Goal: Information Seeking & Learning: Learn about a topic

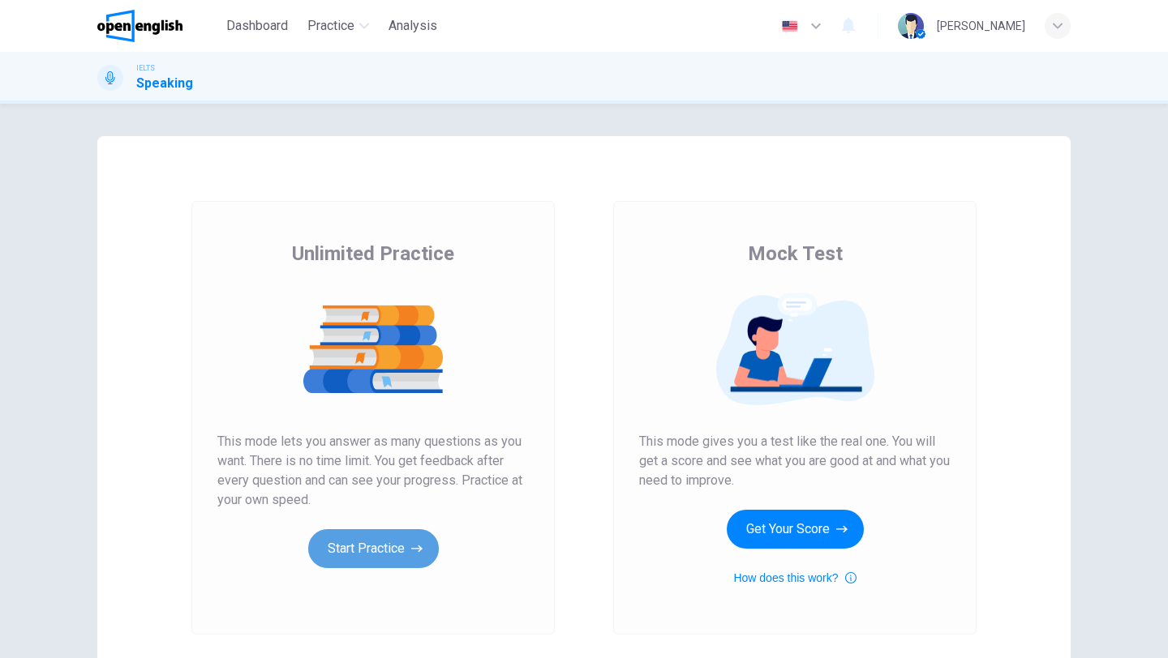
click at [333, 551] on button "Start Practice" at bounding box center [373, 549] width 131 height 39
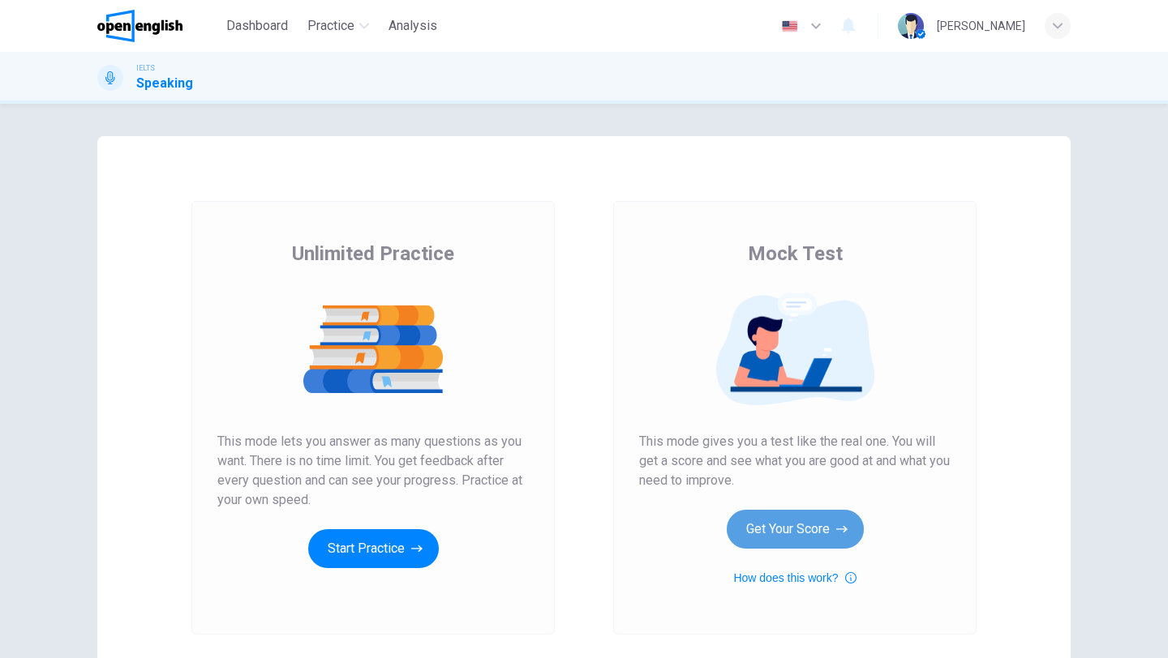
click at [784, 537] on button "Get Your Score" at bounding box center [795, 529] width 137 height 39
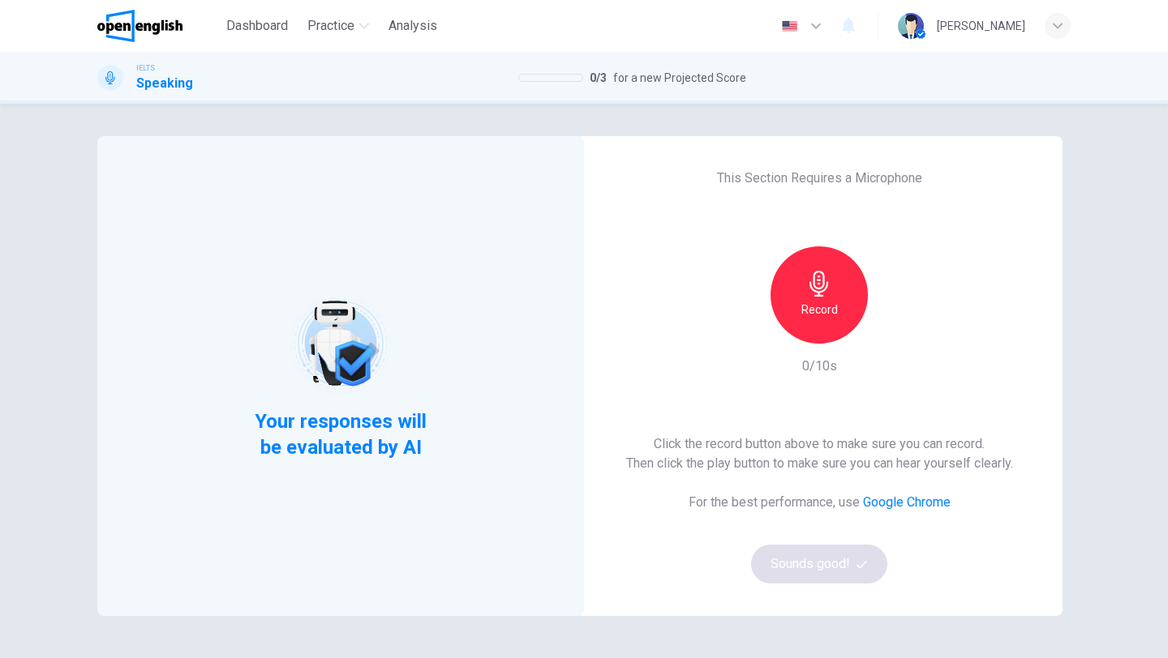
click at [822, 563] on div "Click the record button above to make sure you can record. Then click the play …" at bounding box center [819, 509] width 387 height 149
click at [821, 328] on div "Record" at bounding box center [818, 295] width 97 height 97
click at [821, 328] on div "Stop" at bounding box center [818, 295] width 97 height 97
click at [810, 558] on button "Sounds good!" at bounding box center [819, 564] width 136 height 39
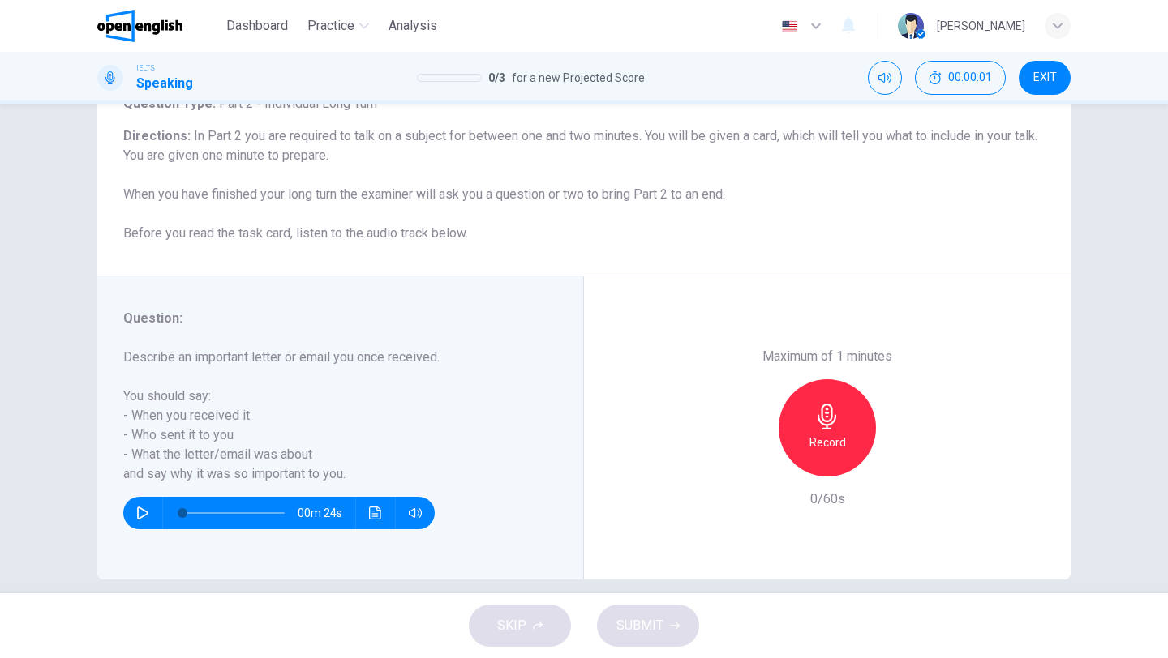
scroll to position [121, 0]
click at [847, 410] on div "Record" at bounding box center [827, 427] width 97 height 97
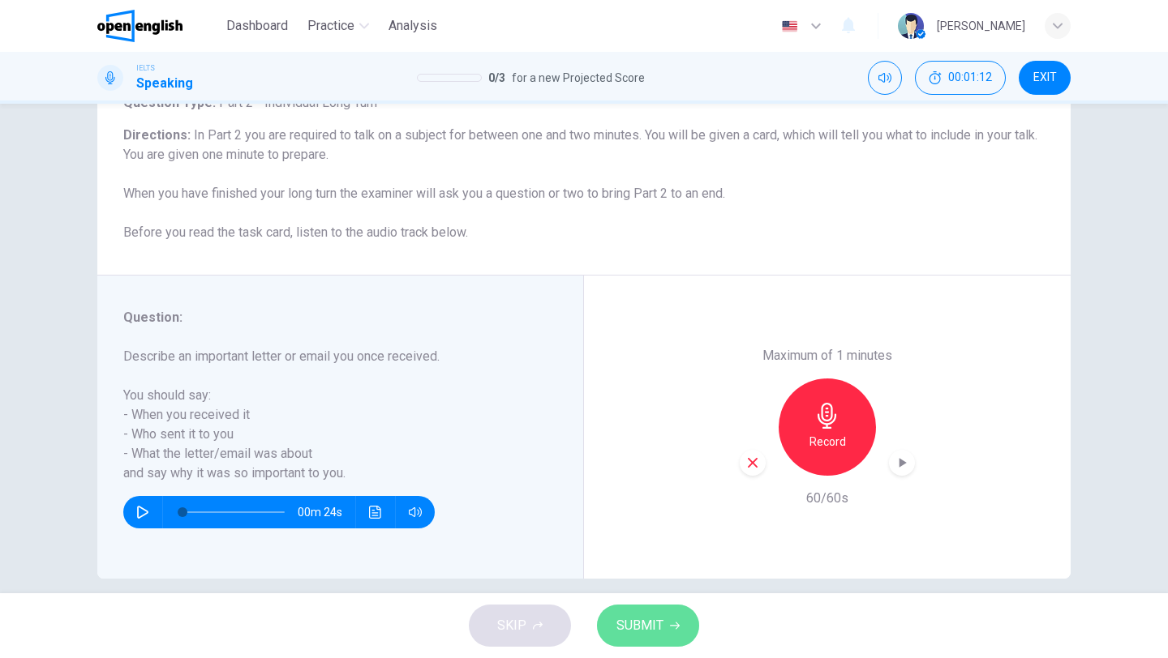
click at [644, 619] on span "SUBMIT" at bounding box center [639, 626] width 47 height 23
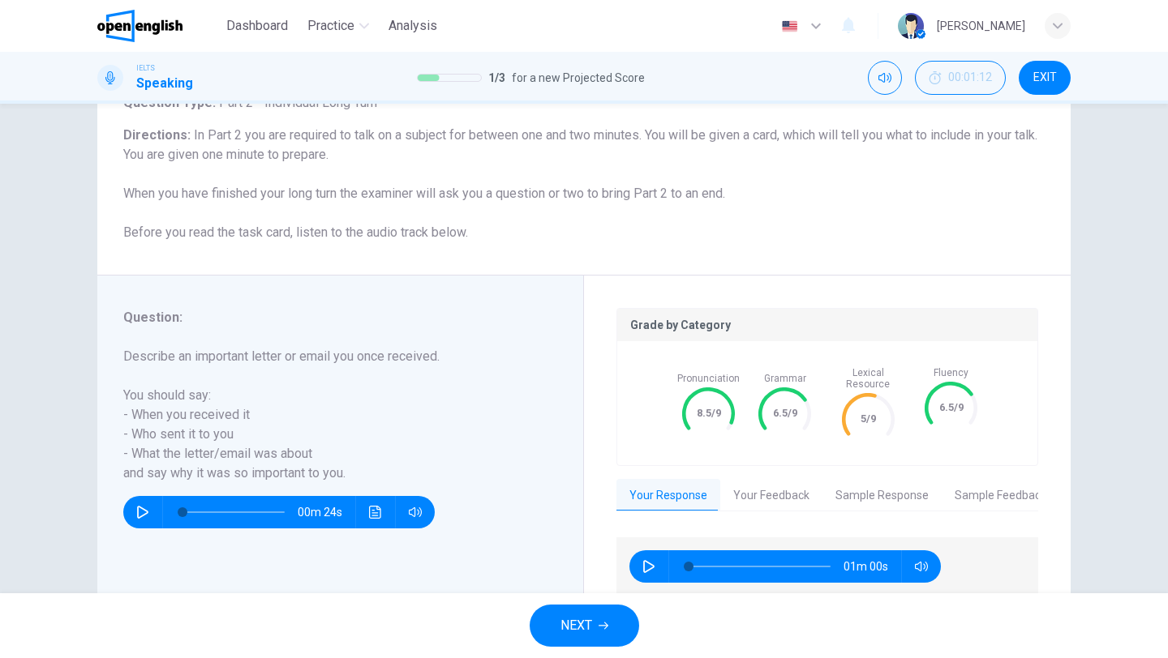
scroll to position [178, 0]
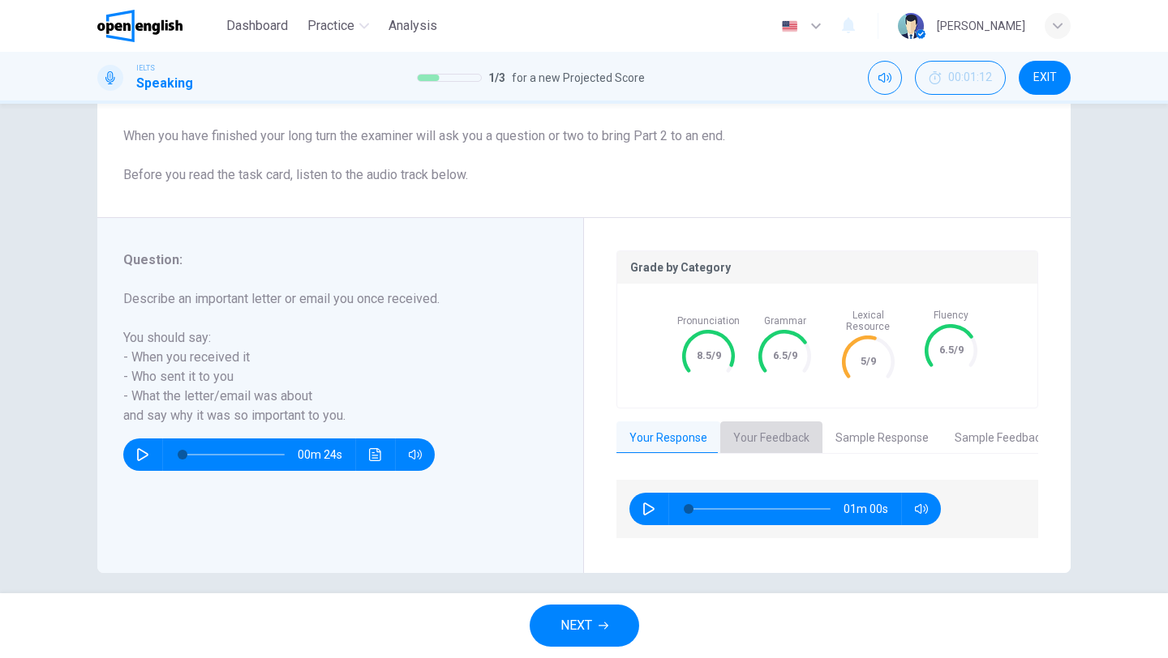
click at [772, 432] on button "Your Feedback" at bounding box center [771, 439] width 102 height 34
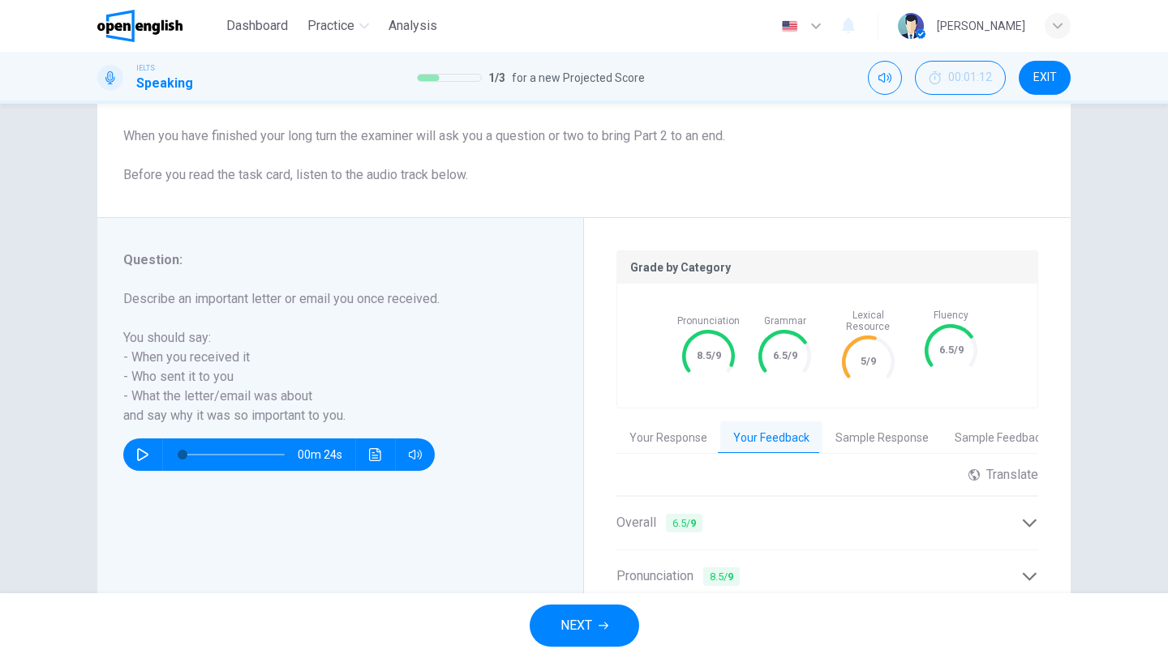
click at [864, 422] on button "Sample Response" at bounding box center [881, 439] width 119 height 34
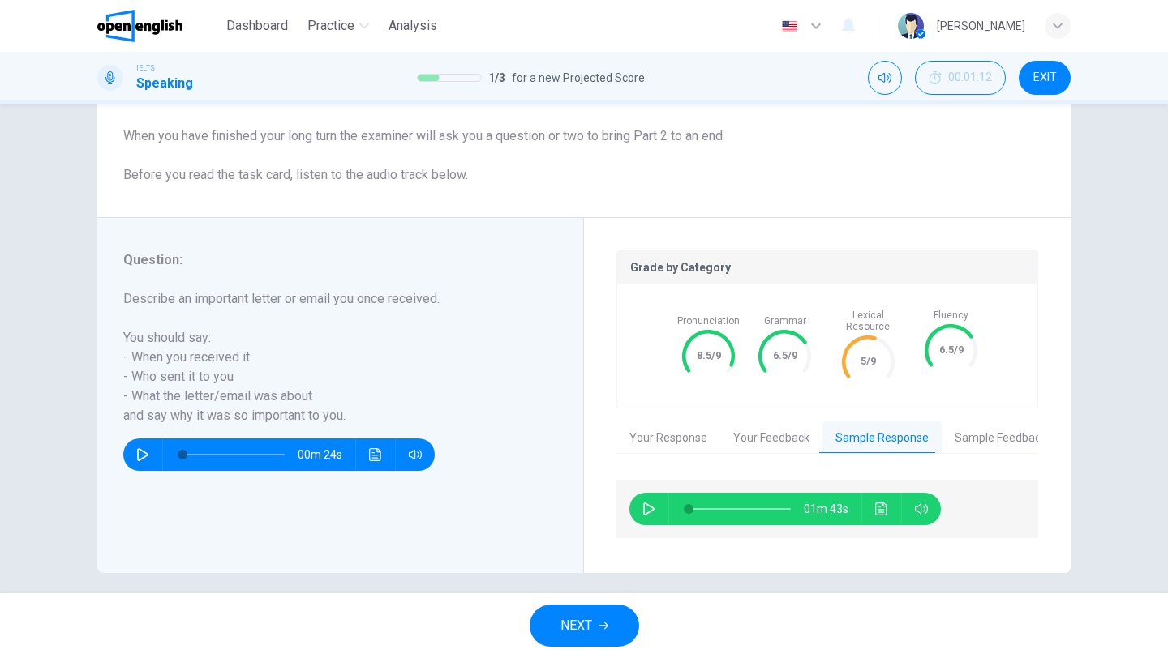
click at [669, 425] on button "Your Response" at bounding box center [668, 439] width 104 height 34
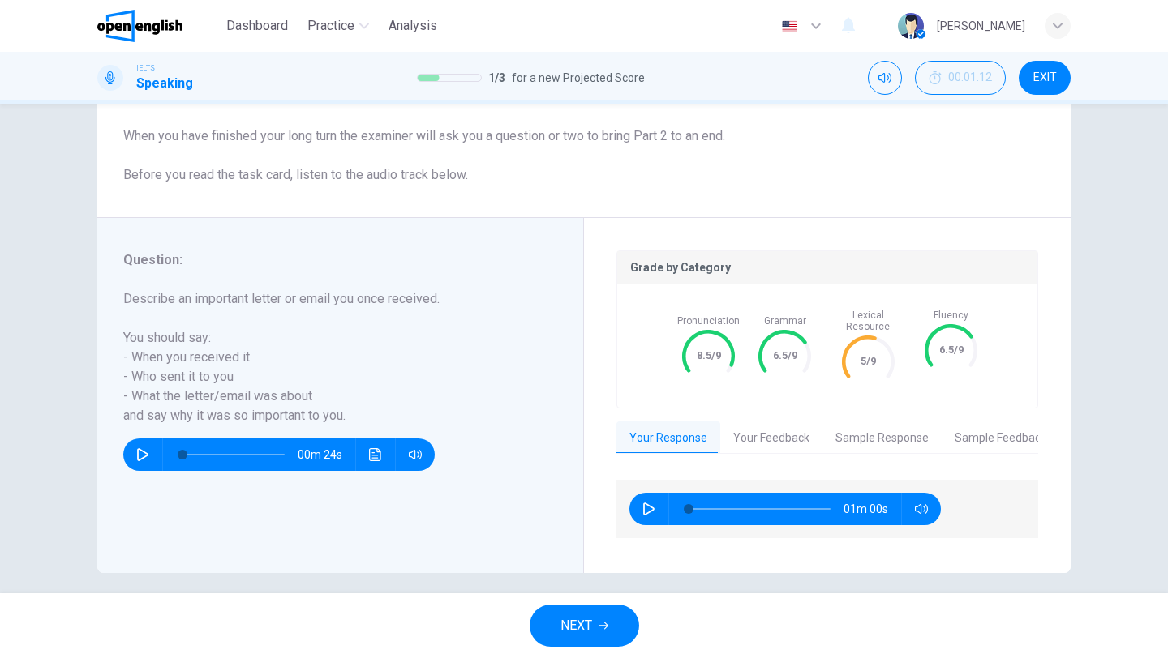
click at [646, 503] on icon "button" at bounding box center [648, 509] width 13 height 13
type input "*"
click at [758, 434] on button "Your Feedback" at bounding box center [771, 439] width 102 height 34
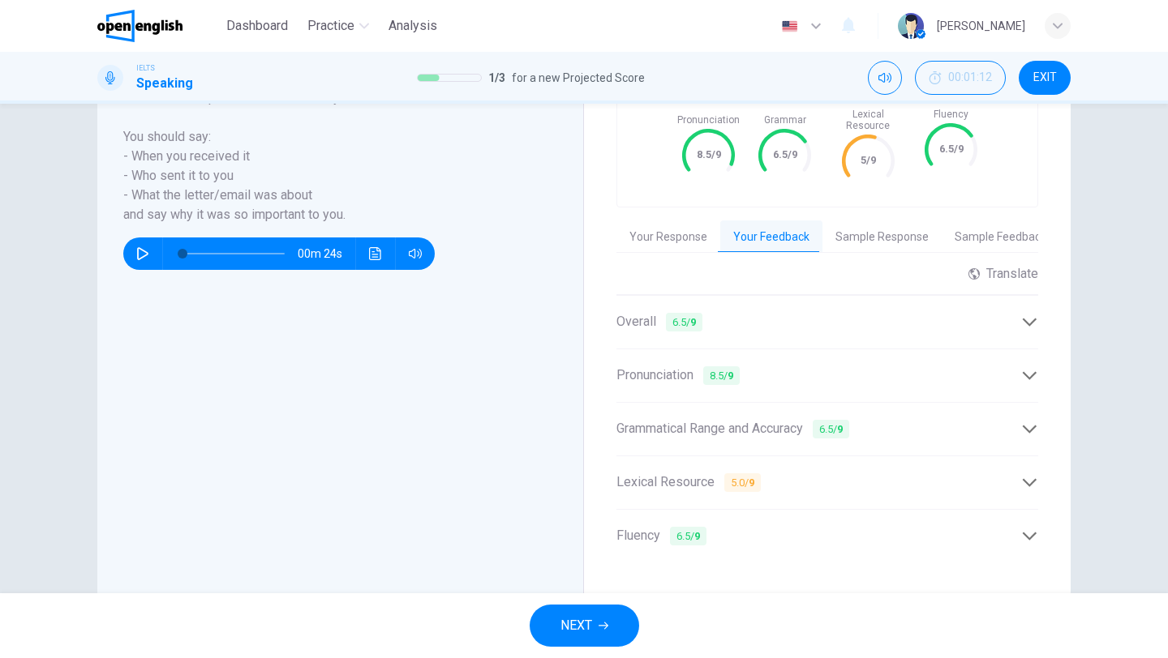
scroll to position [384, 0]
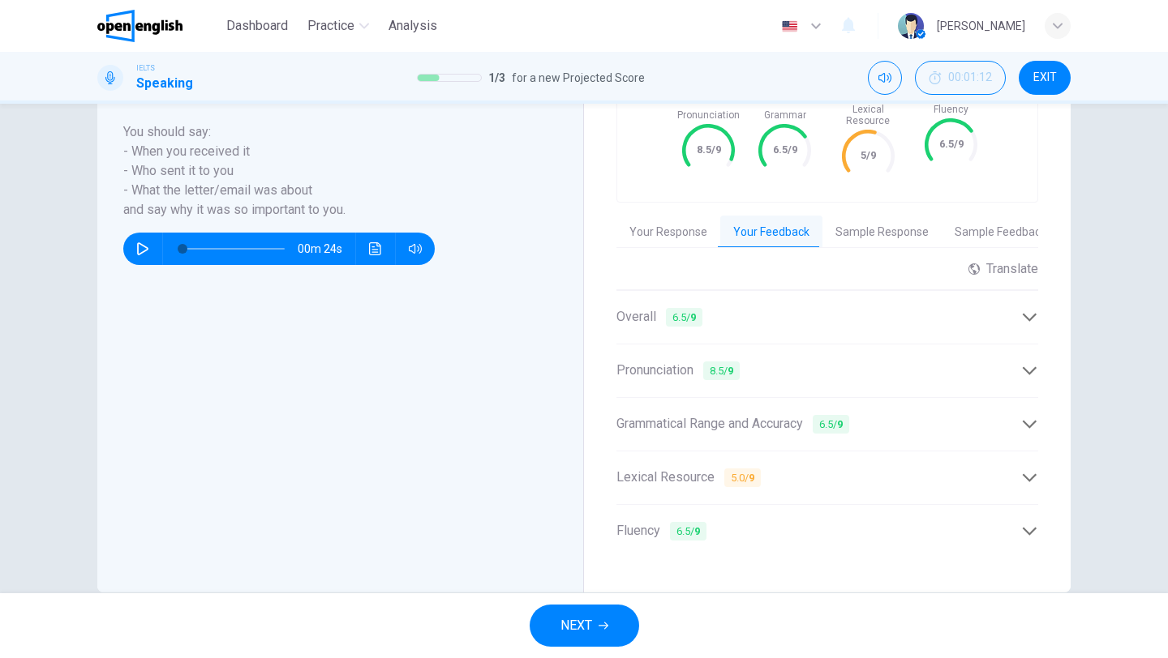
click at [764, 468] on div "Lexical Resource 5.0 / 9" at bounding box center [818, 478] width 405 height 20
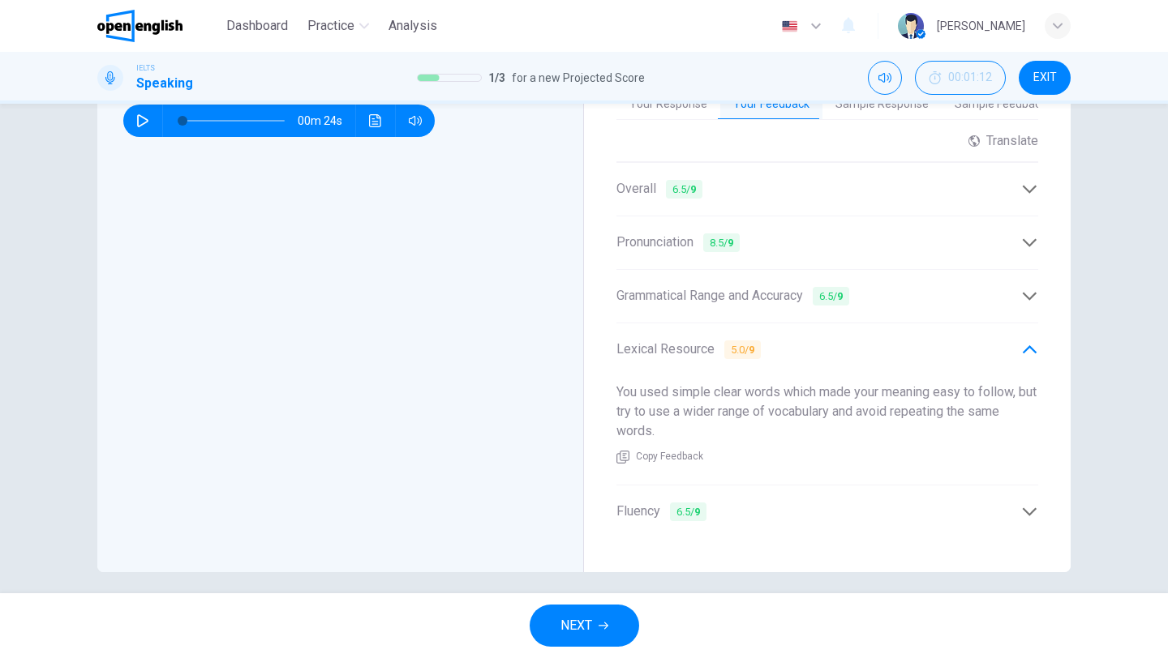
click at [755, 492] on div "Fluency 6.5 / 9" at bounding box center [827, 512] width 422 height 40
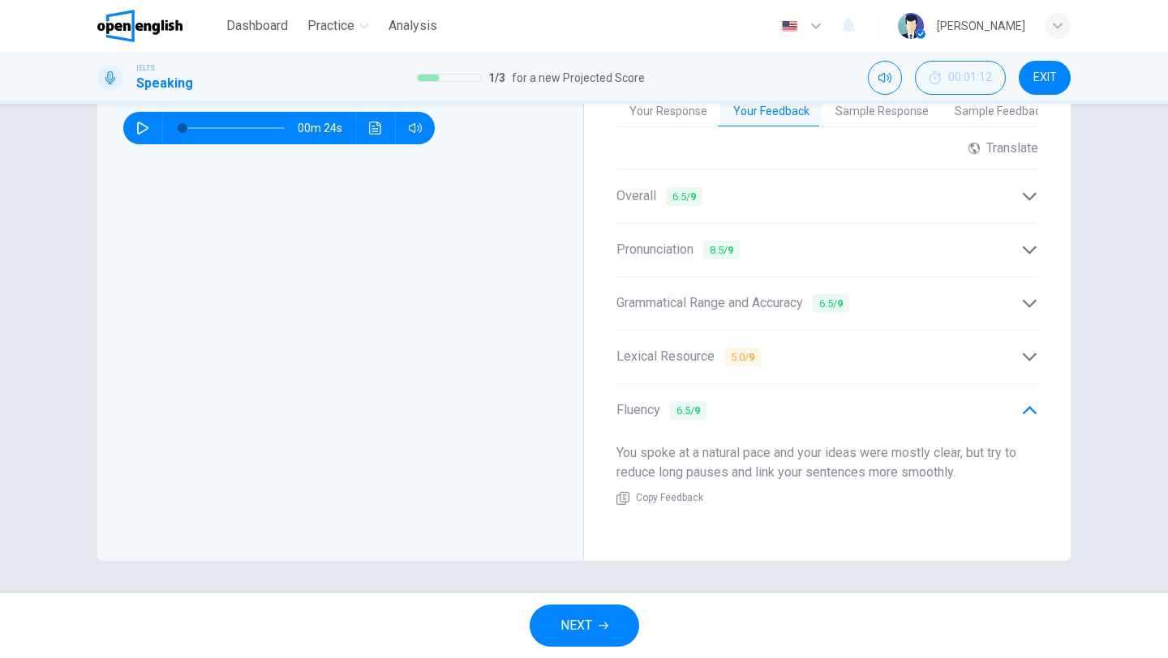
scroll to position [493, 0]
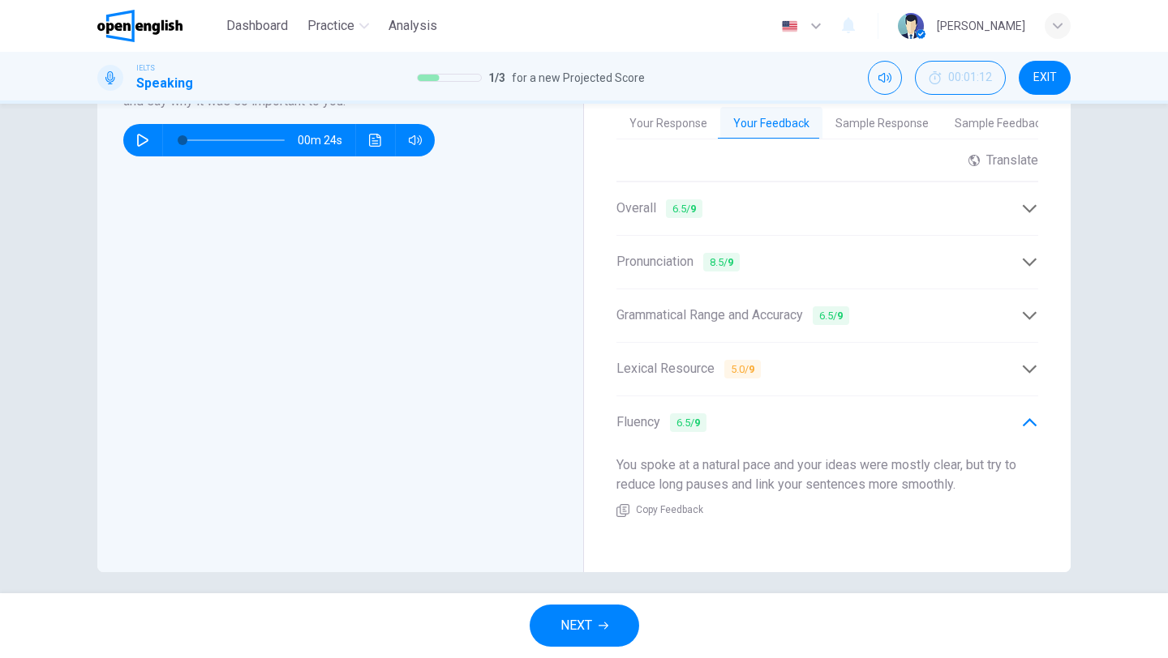
click at [809, 313] on span "Grammatical Range and Accuracy 6.5 / 9" at bounding box center [732, 316] width 233 height 20
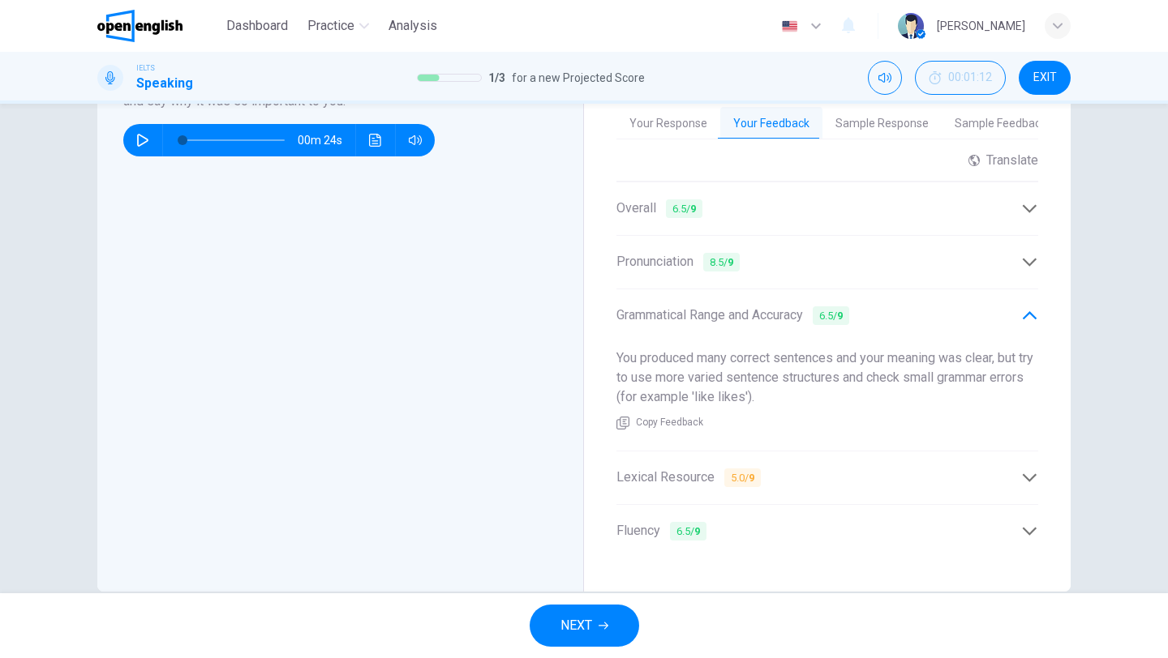
click at [809, 252] on div "Pronunciation 8.5 / 9" at bounding box center [818, 262] width 405 height 20
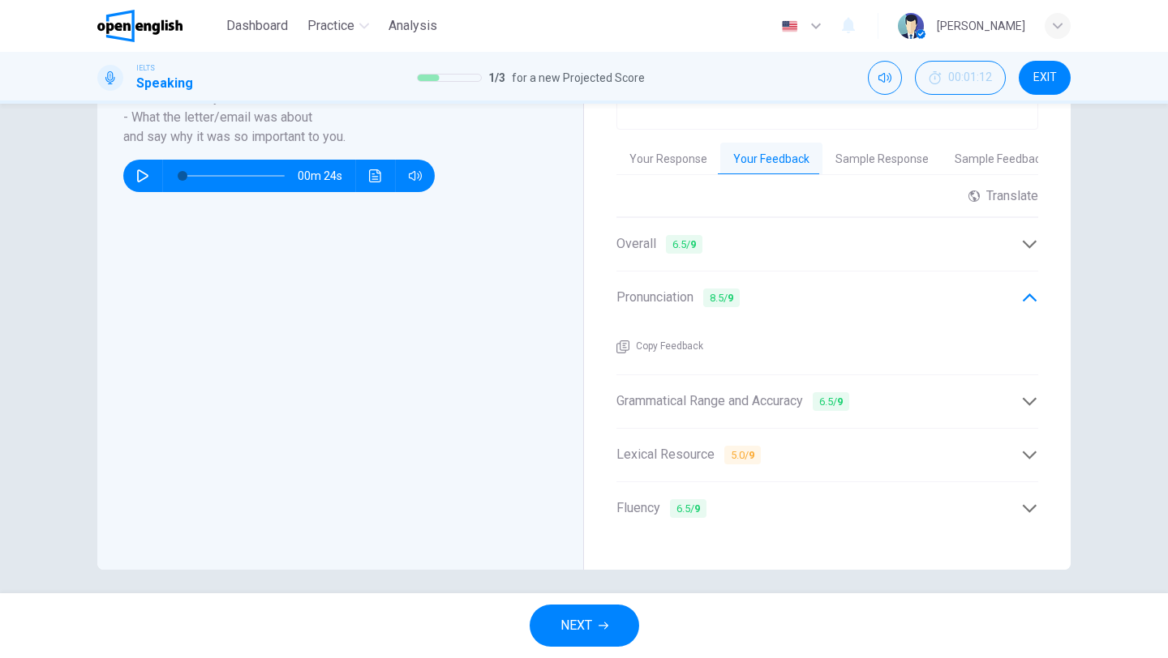
scroll to position [454, 0]
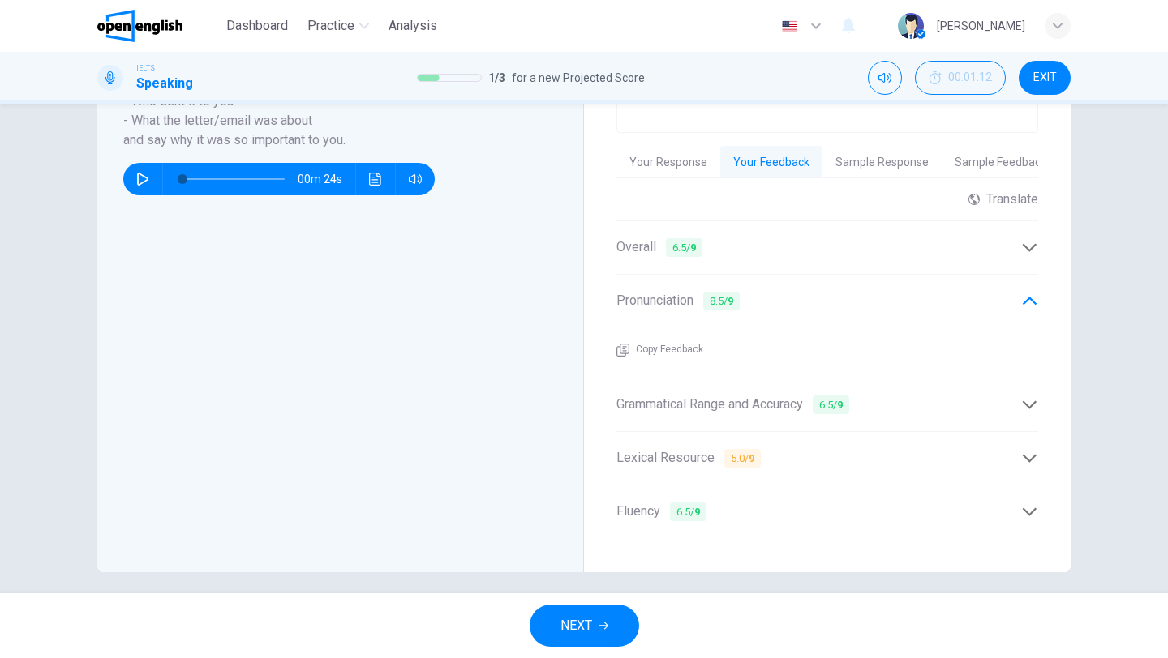
click at [709, 228] on div "Overall 6.5 / 9" at bounding box center [827, 248] width 422 height 40
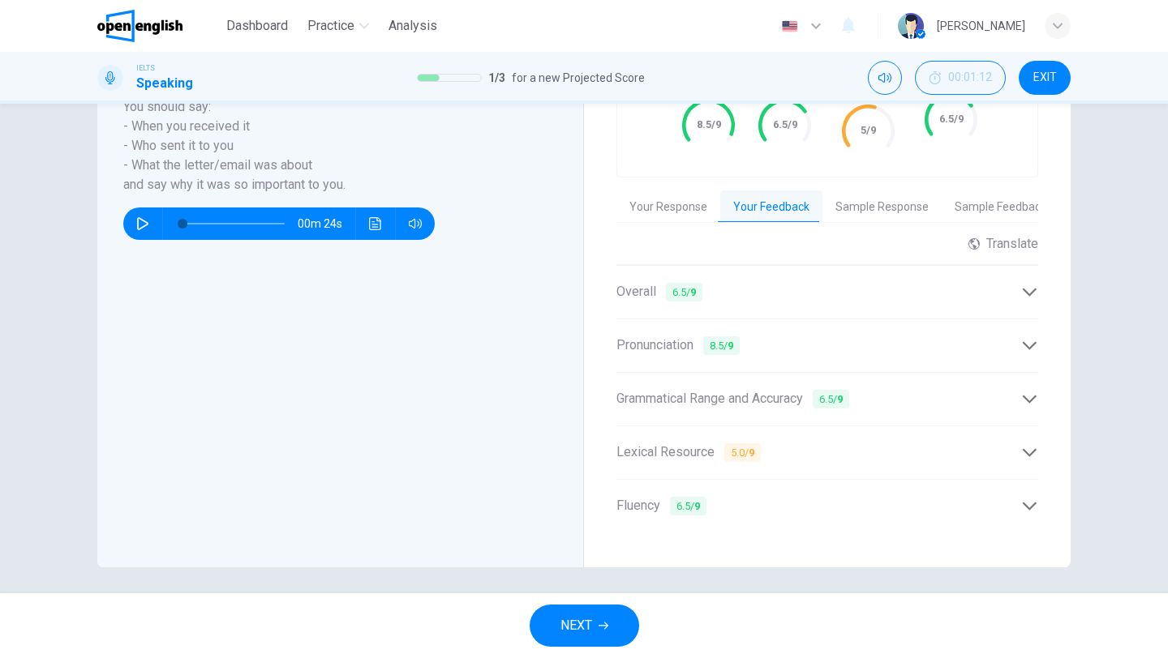
scroll to position [404, 0]
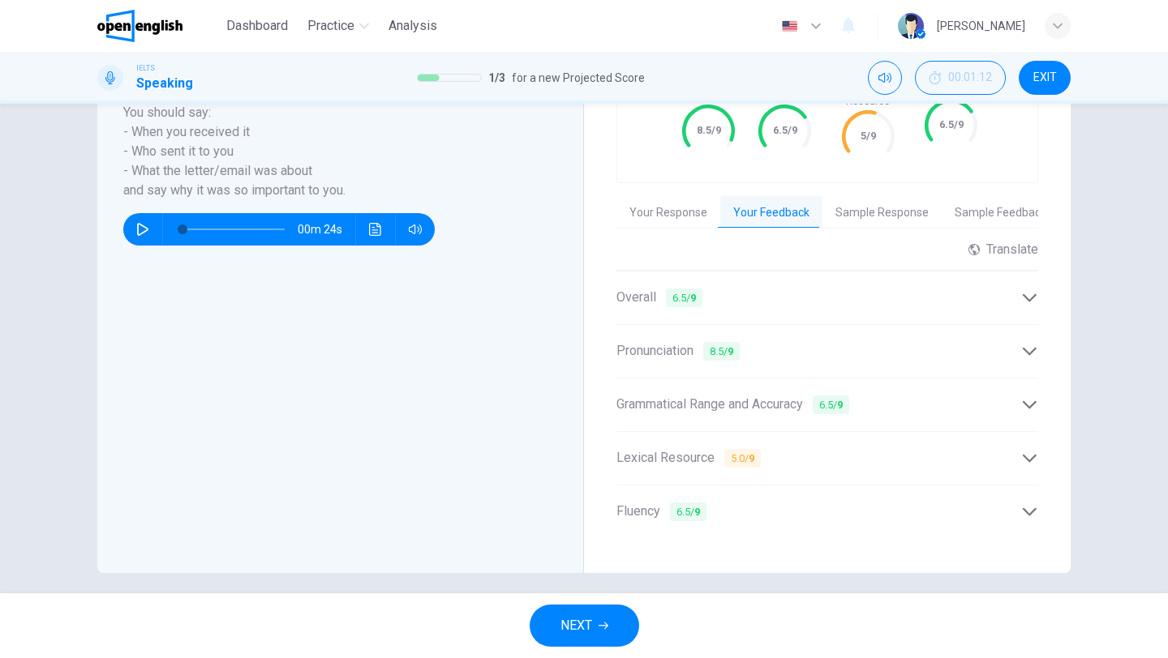
click at [853, 204] on button "Sample Response" at bounding box center [881, 213] width 119 height 34
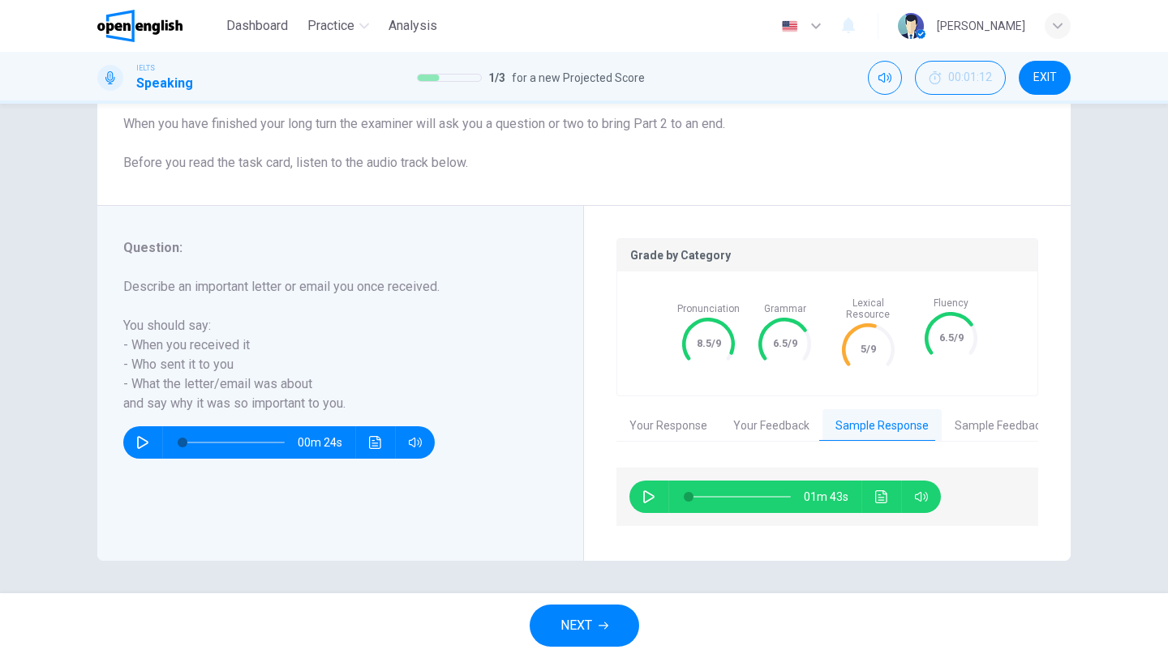
scroll to position [178, 0]
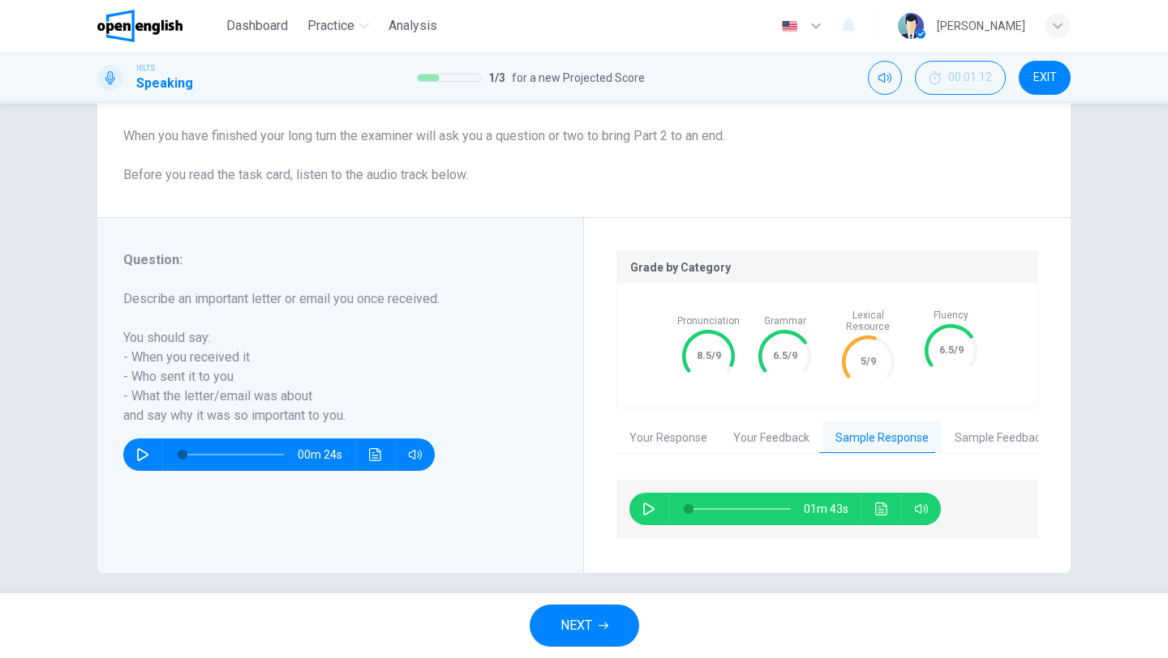
click at [641, 495] on button "button" at bounding box center [649, 509] width 26 height 32
click at [649, 503] on icon "button" at bounding box center [648, 509] width 13 height 13
click at [1001, 422] on button "Sample Feedback" at bounding box center [1001, 439] width 118 height 34
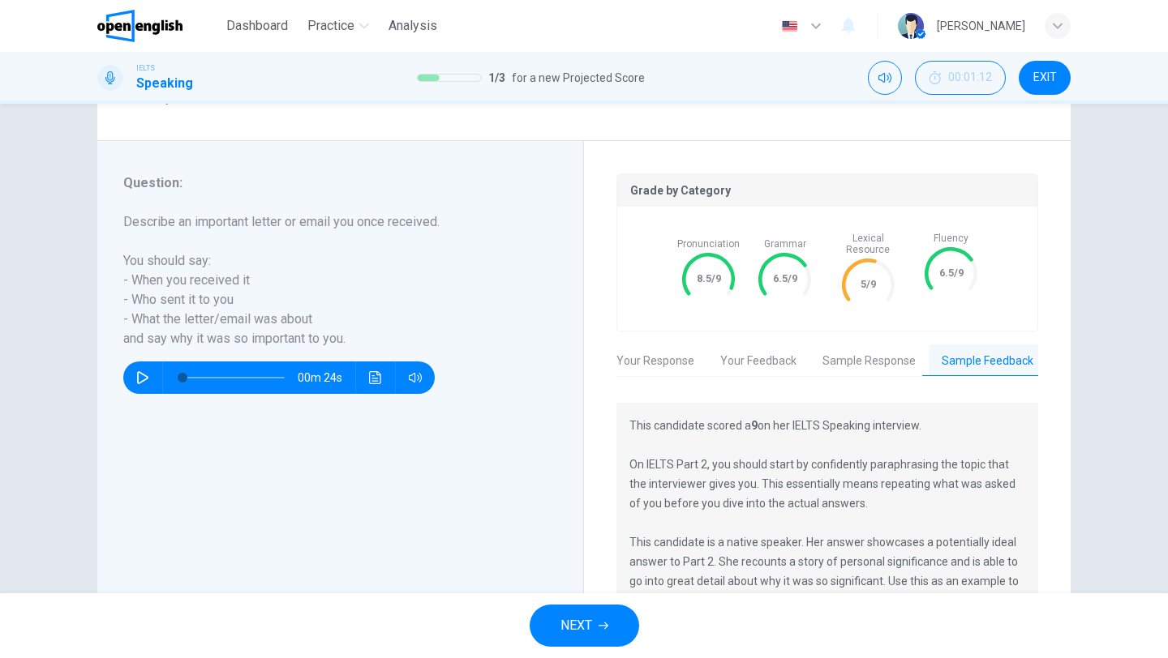
scroll to position [380, 0]
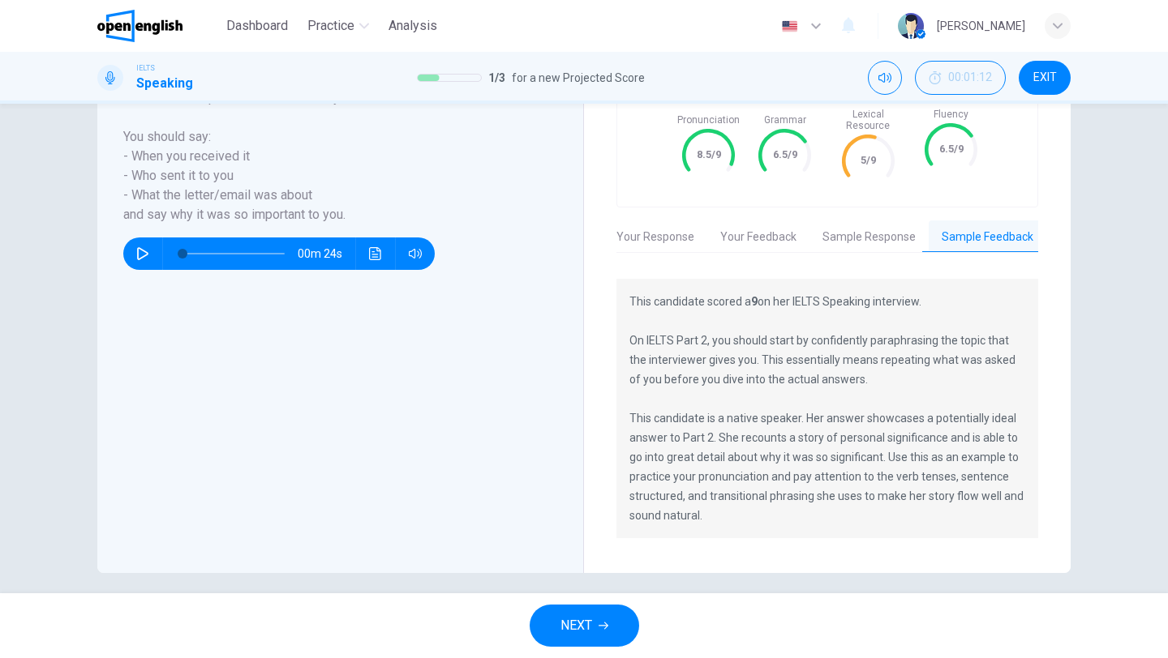
click at [890, 228] on button "Sample Response" at bounding box center [868, 238] width 119 height 34
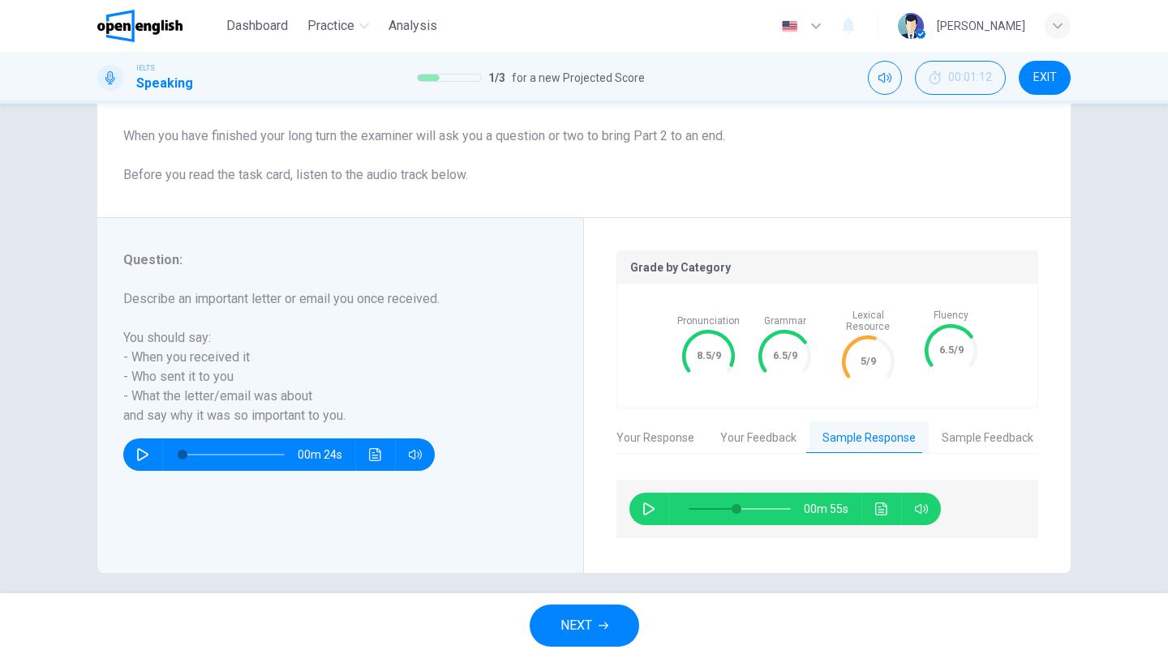
click at [633, 496] on div "00m 55s" at bounding box center [784, 509] width 311 height 32
click at [641, 496] on button "button" at bounding box center [649, 509] width 26 height 32
type input "*"
click at [630, 437] on button "Your Response" at bounding box center [655, 439] width 104 height 34
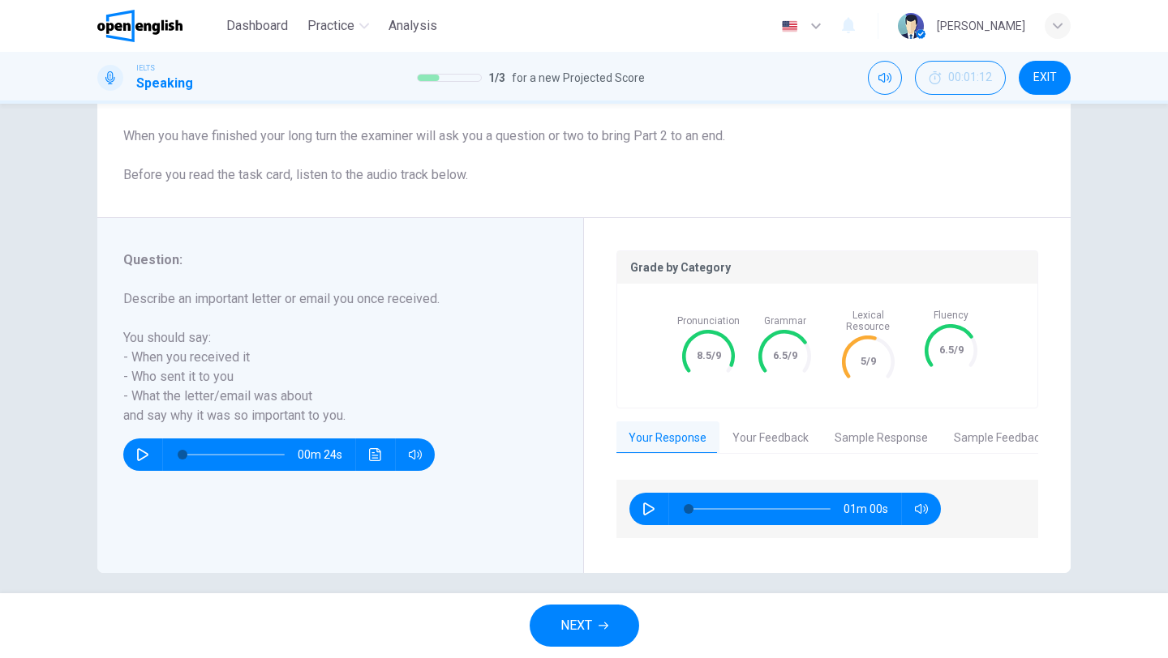
scroll to position [0, 0]
click at [652, 503] on icon "button" at bounding box center [648, 509] width 13 height 13
click at [651, 504] on button "button" at bounding box center [649, 509] width 26 height 32
type input "*"
click at [614, 616] on button "NEXT" at bounding box center [584, 626] width 109 height 42
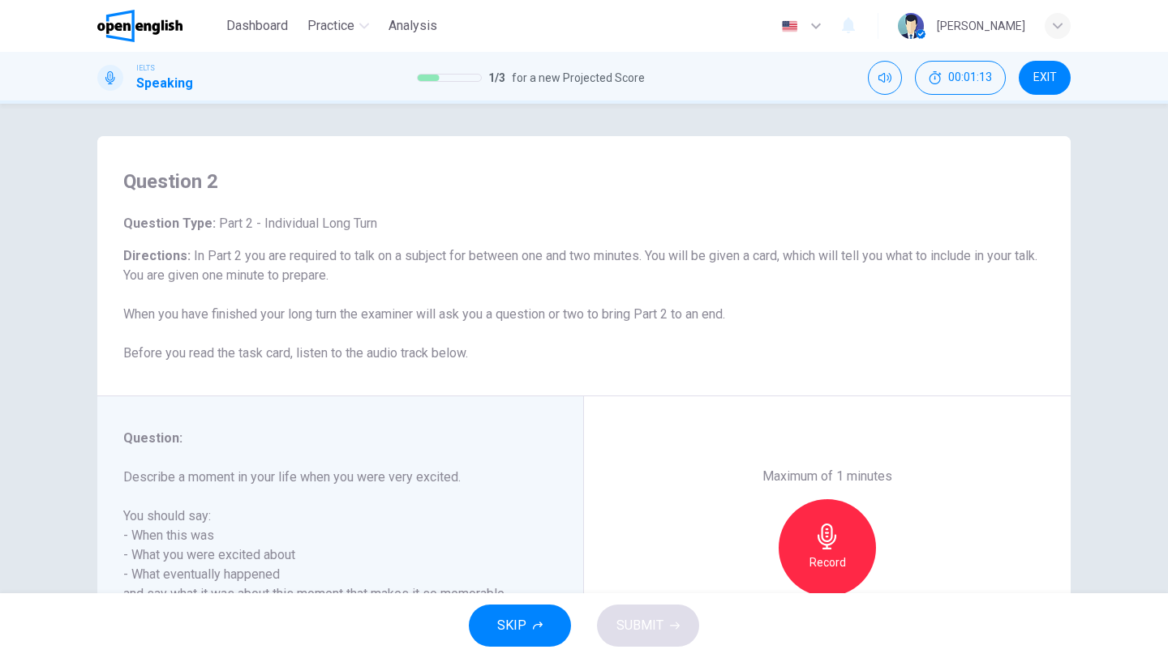
scroll to position [139, 0]
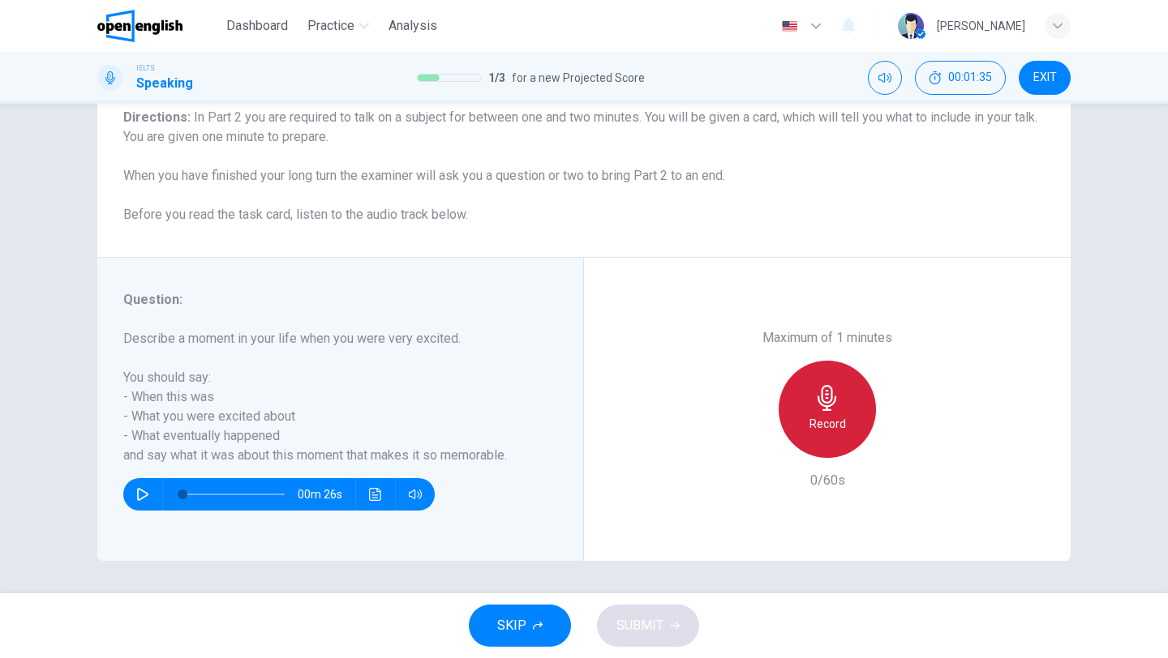
click at [806, 443] on div "Record" at bounding box center [827, 409] width 97 height 97
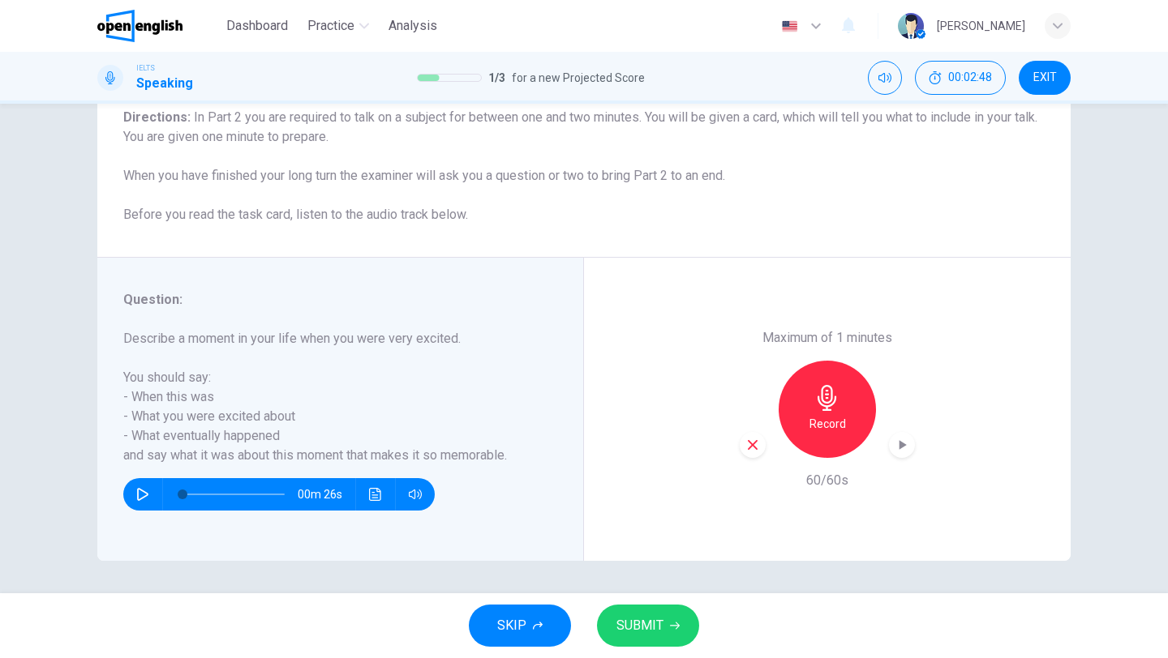
click at [641, 610] on button "SUBMIT" at bounding box center [648, 626] width 102 height 42
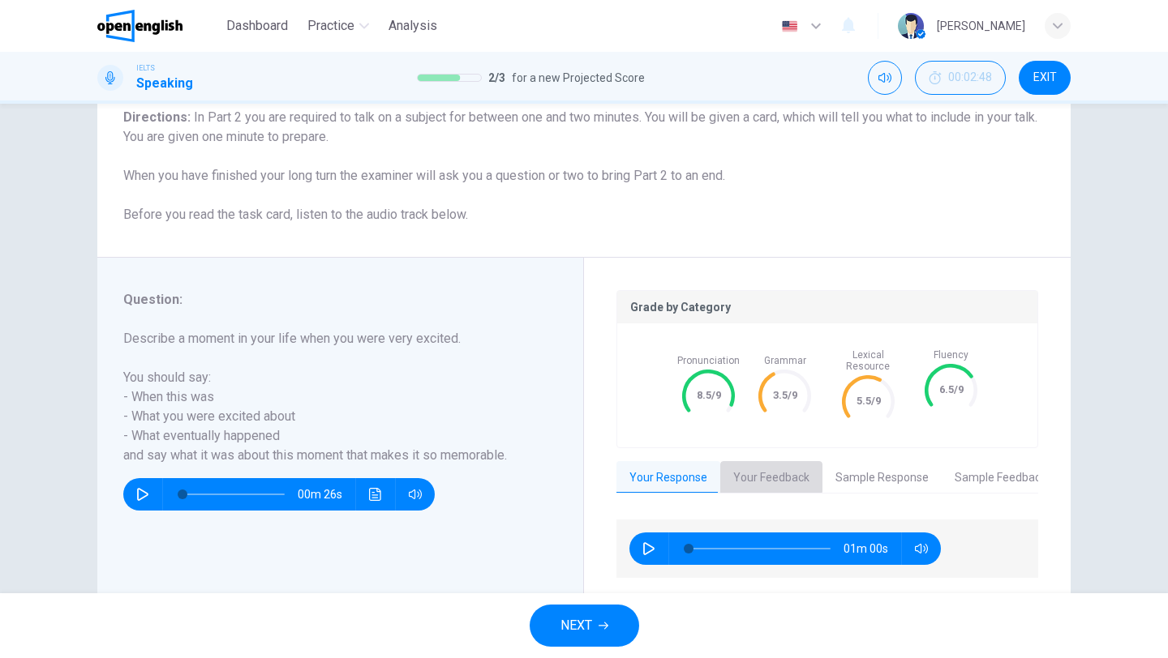
click at [753, 465] on button "Your Feedback" at bounding box center [771, 478] width 102 height 34
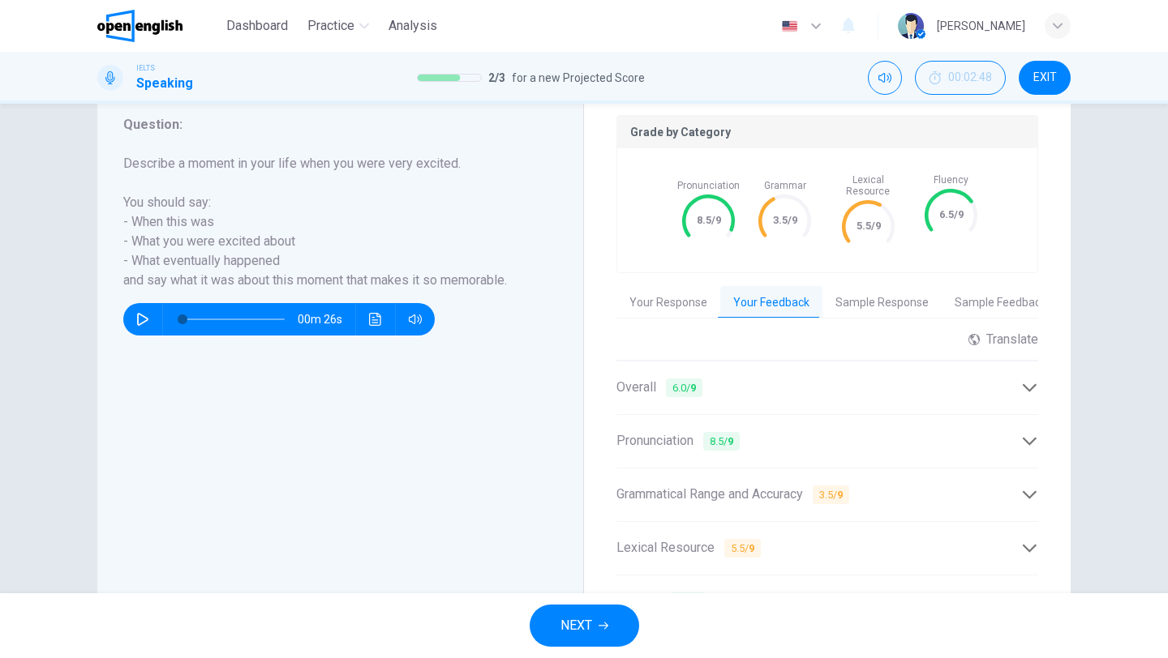
scroll to position [404, 0]
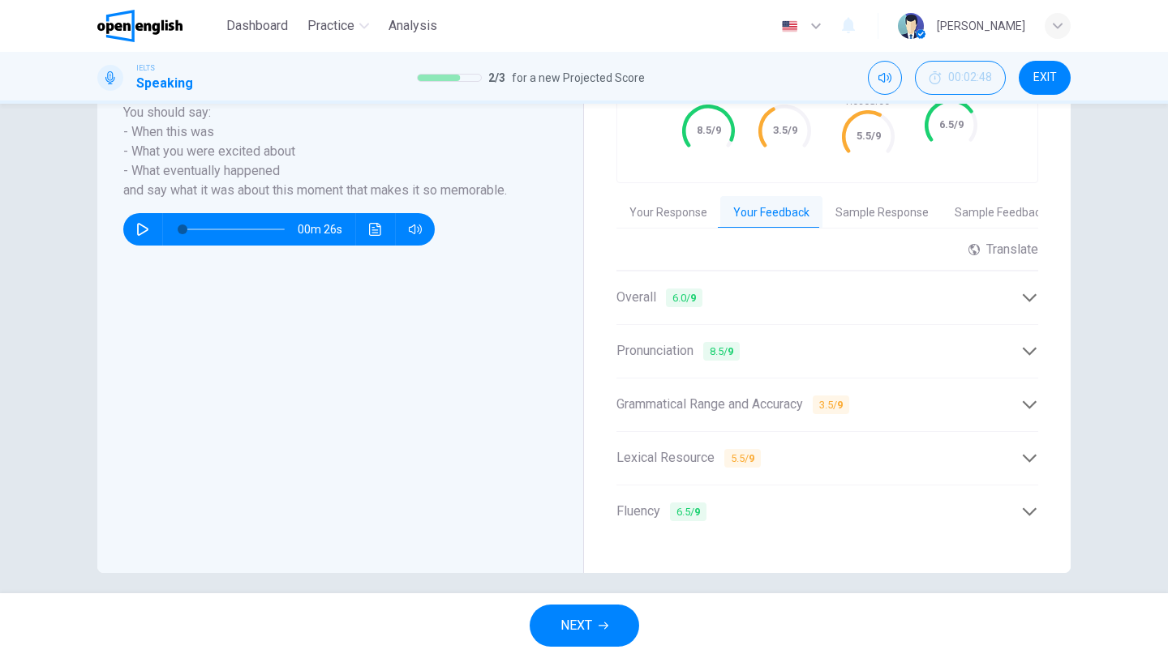
click at [745, 385] on div "Grammatical Range and Accuracy 3.5 / 9" at bounding box center [827, 405] width 422 height 40
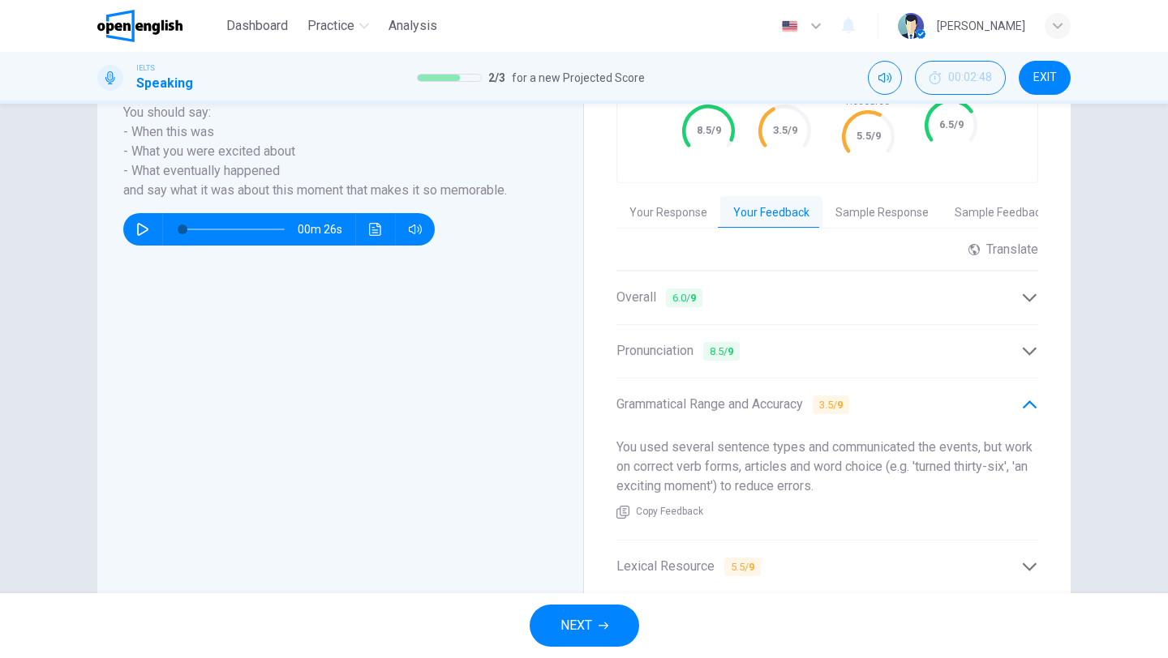
click at [888, 196] on button "Sample Response" at bounding box center [881, 213] width 119 height 34
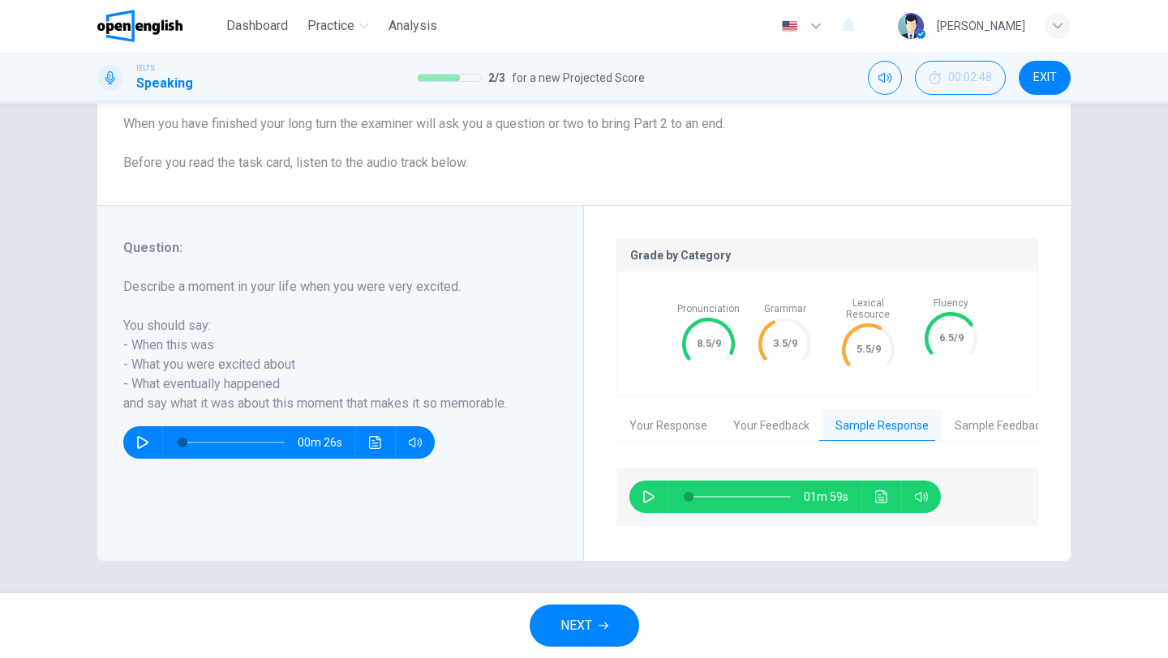
scroll to position [178, 0]
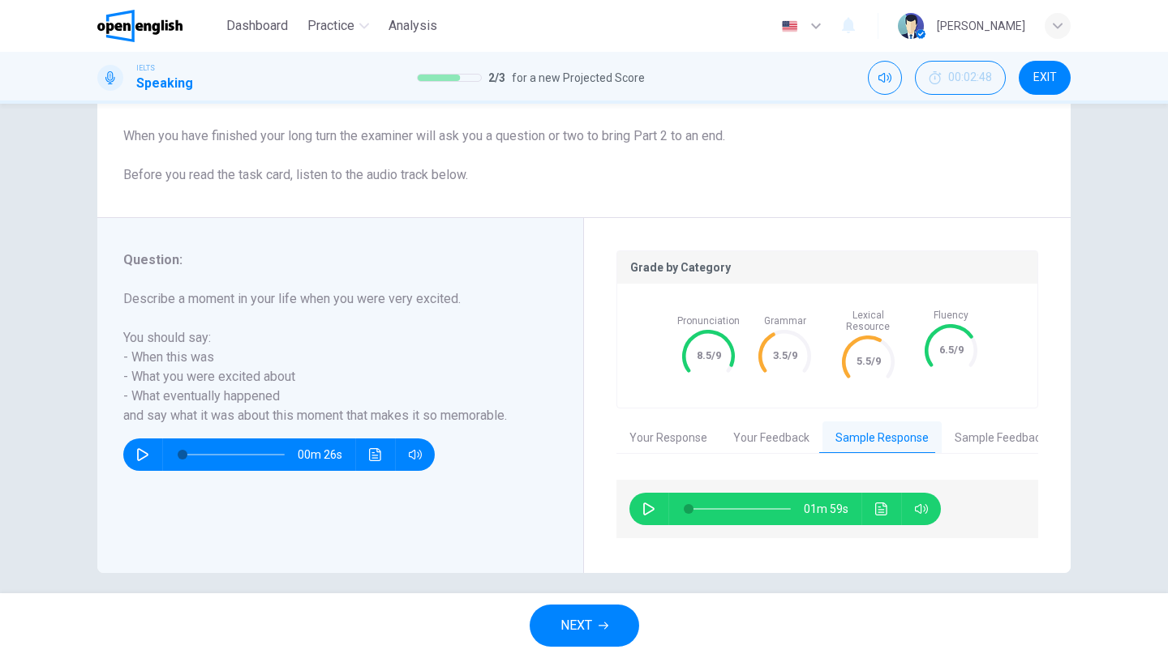
click at [975, 422] on button "Sample Feedback" at bounding box center [1001, 439] width 118 height 34
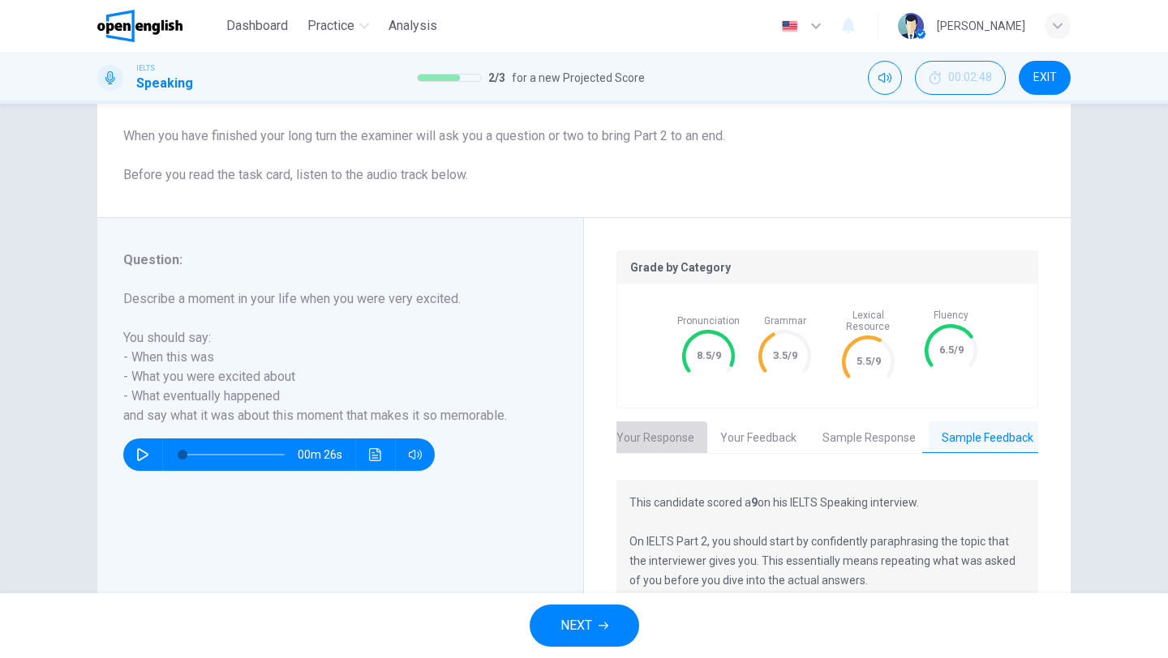
click at [656, 430] on button "Your Response" at bounding box center [655, 439] width 104 height 34
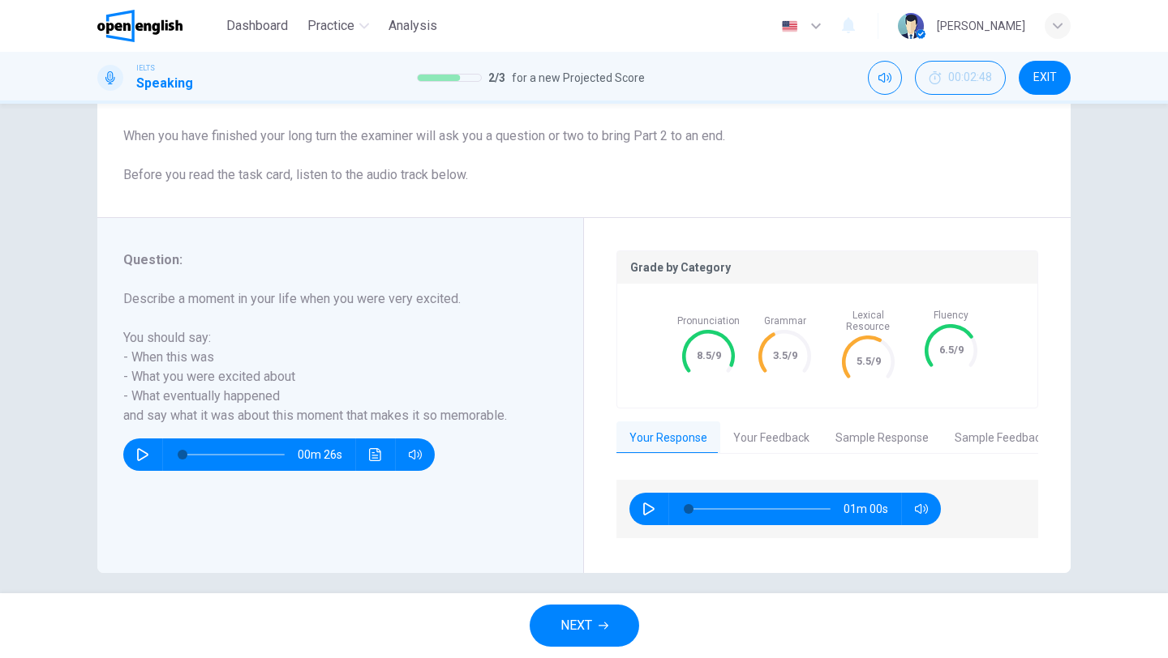
scroll to position [0, 0]
click at [641, 497] on button "button" at bounding box center [649, 509] width 26 height 32
type input "*"
click at [549, 634] on button "NEXT" at bounding box center [584, 626] width 109 height 42
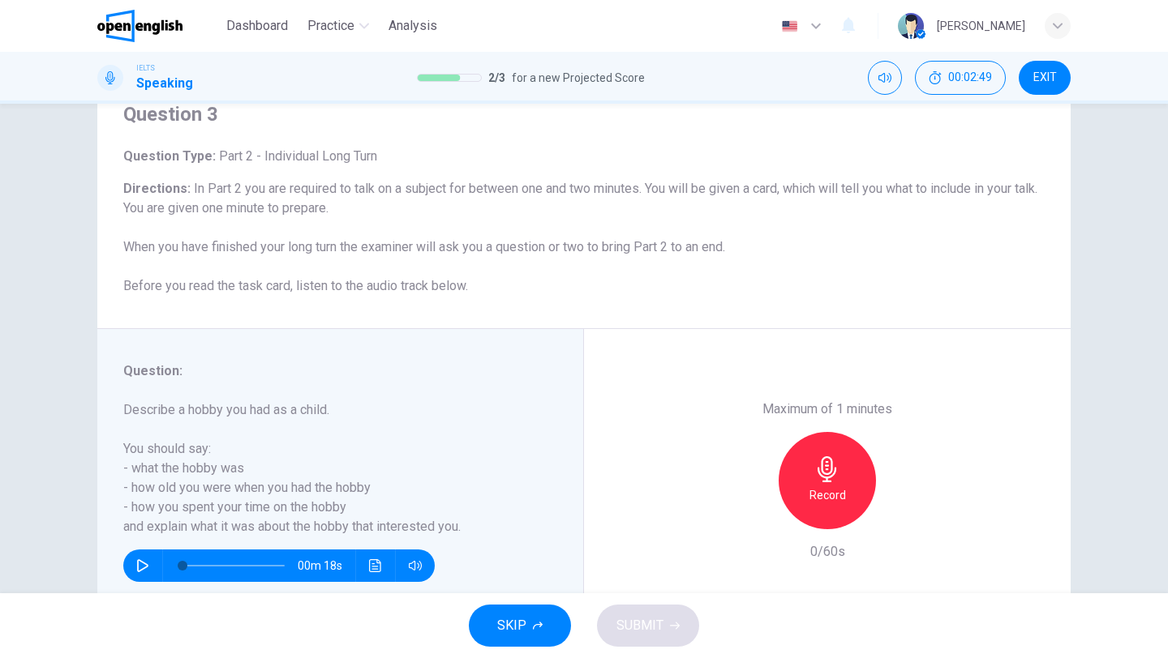
scroll to position [139, 0]
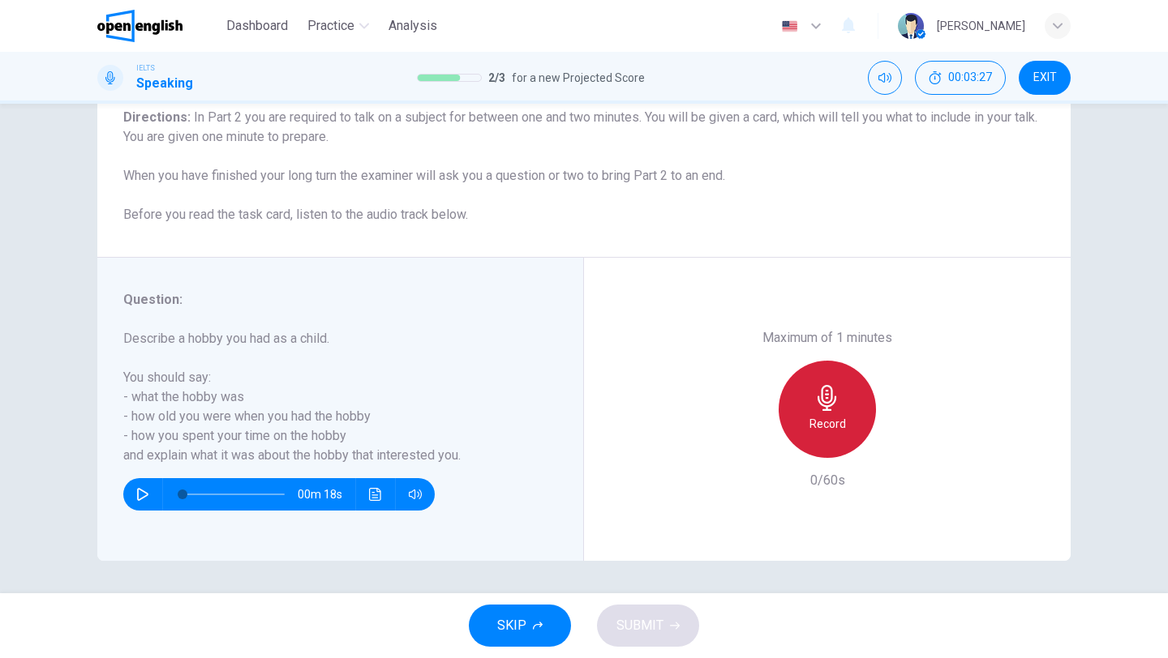
click at [803, 421] on div "Record" at bounding box center [827, 409] width 97 height 97
click at [834, 408] on icon "button" at bounding box center [827, 398] width 26 height 26
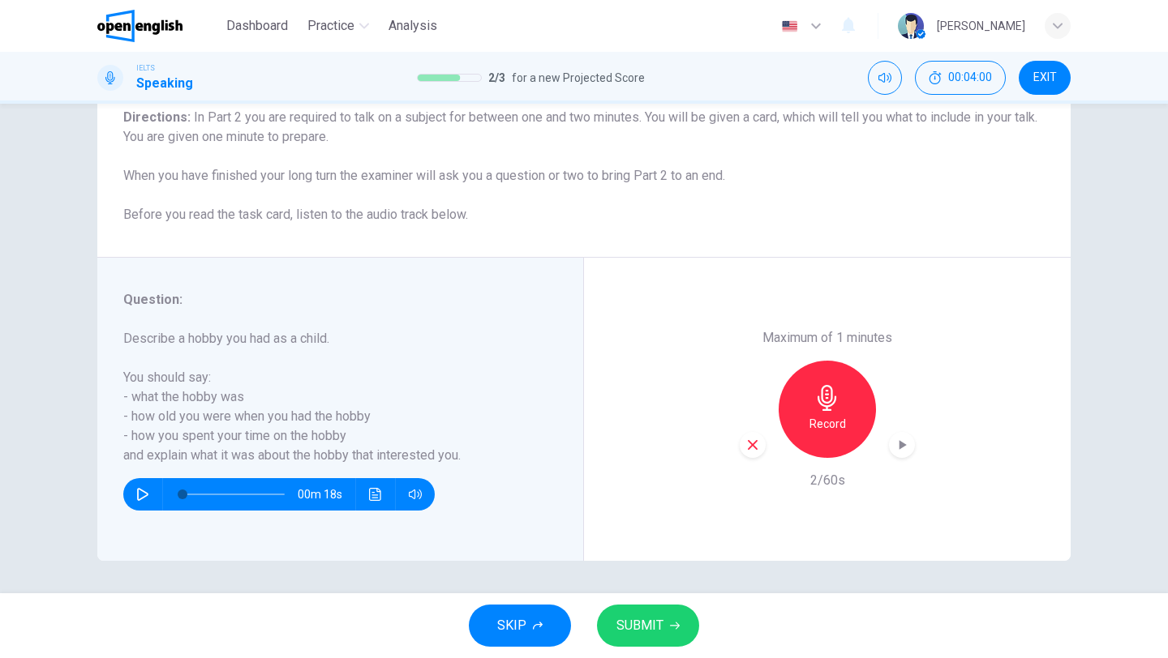
click at [835, 408] on icon "button" at bounding box center [827, 398] width 26 height 26
click at [624, 620] on span "SUBMIT" at bounding box center [639, 626] width 47 height 23
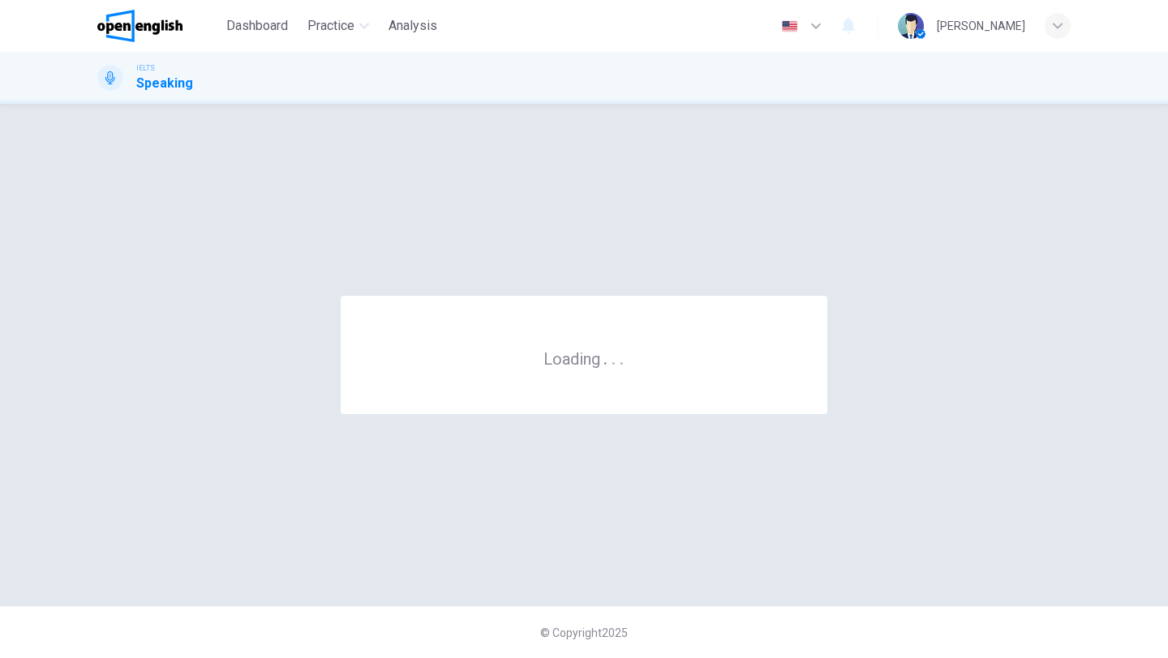
scroll to position [0, 0]
